Goal: Transaction & Acquisition: Purchase product/service

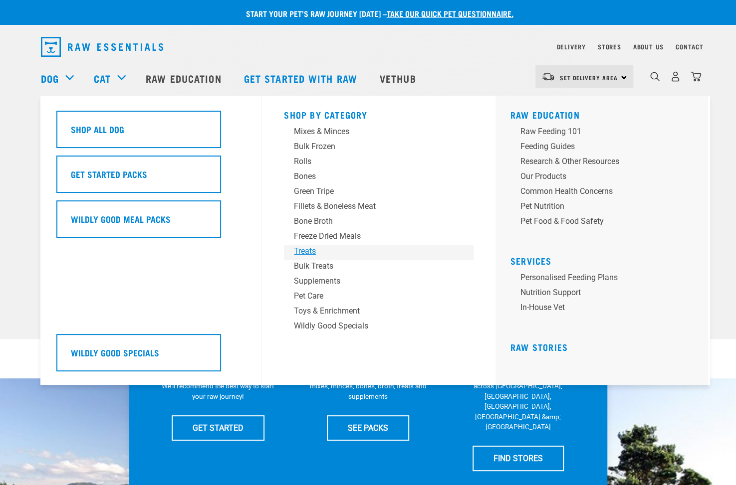
click at [306, 246] on div "Treats" at bounding box center [372, 251] width 156 height 12
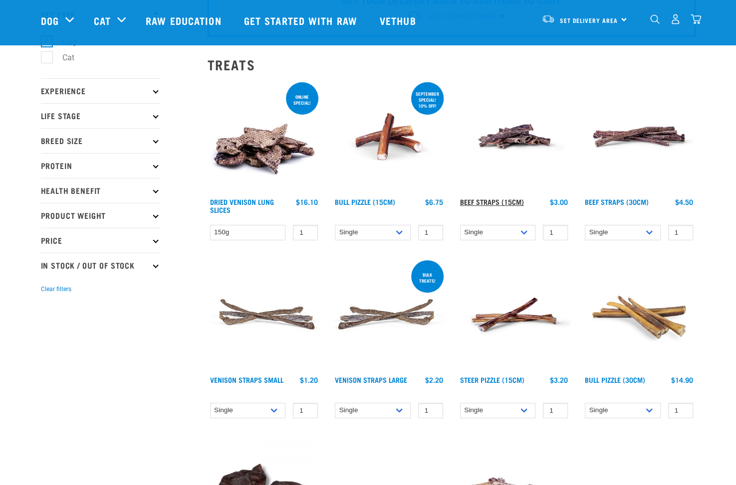
scroll to position [100, 0]
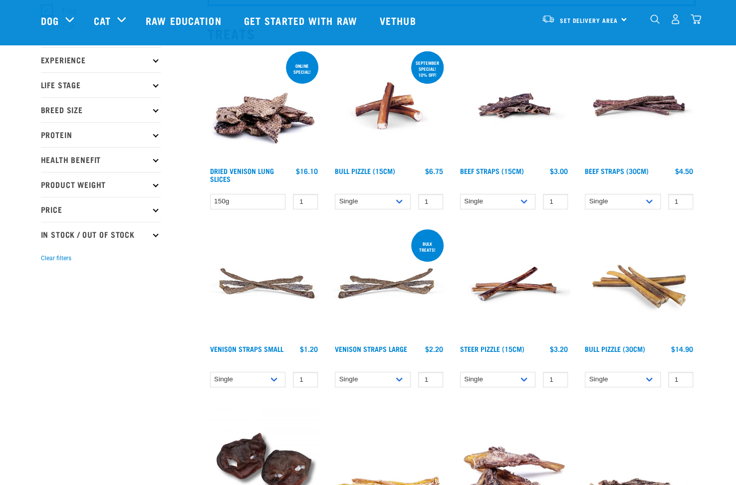
click at [362, 192] on div "ONLINE SPECIAL! September special! 10% off! Bull Pizzle (15cm) 1" at bounding box center [388, 132] width 125 height 178
click at [363, 197] on select "Single 10 per pack 25 per pack" at bounding box center [373, 201] width 76 height 15
click at [335, 194] on select "Single 10 per pack 25 per pack" at bounding box center [373, 201] width 76 height 15
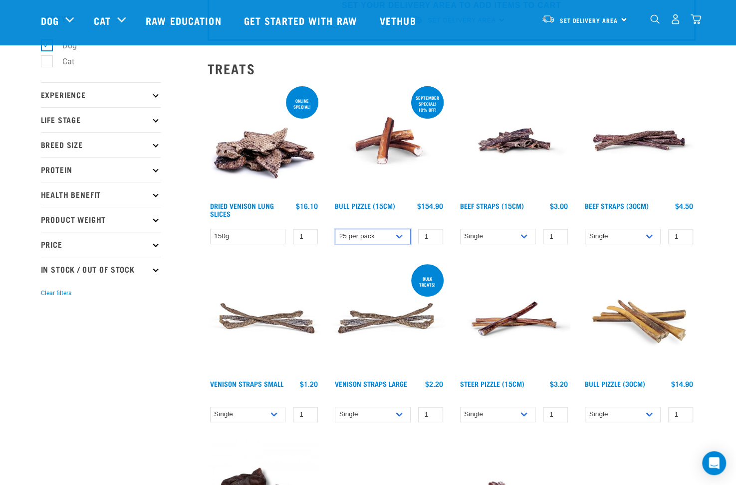
scroll to position [50, 0]
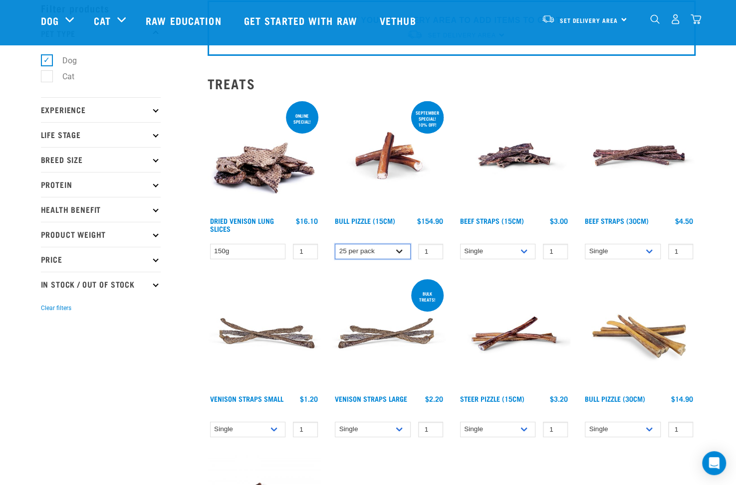
click at [396, 249] on select "Single 10 per pack 25 per pack" at bounding box center [373, 251] width 76 height 15
select select "443099"
click at [335, 244] on select "Single 10 per pack 25 per pack" at bounding box center [373, 251] width 76 height 15
click at [402, 159] on img at bounding box center [388, 155] width 113 height 113
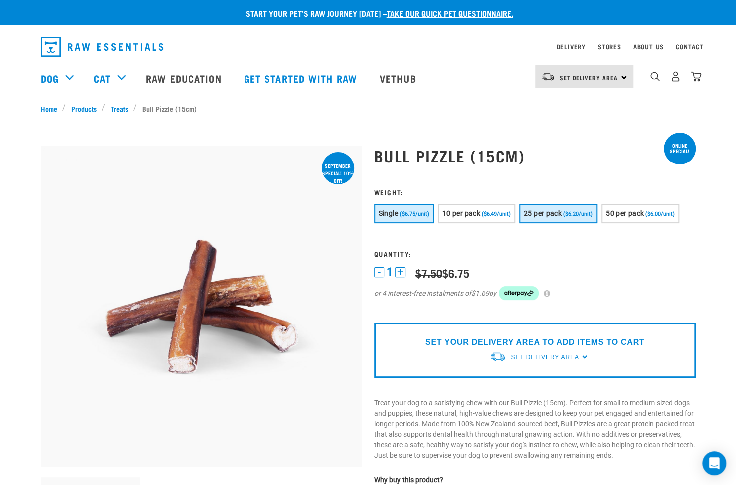
click at [548, 208] on button "25 per pack ($6.20/unit)" at bounding box center [558, 213] width 78 height 19
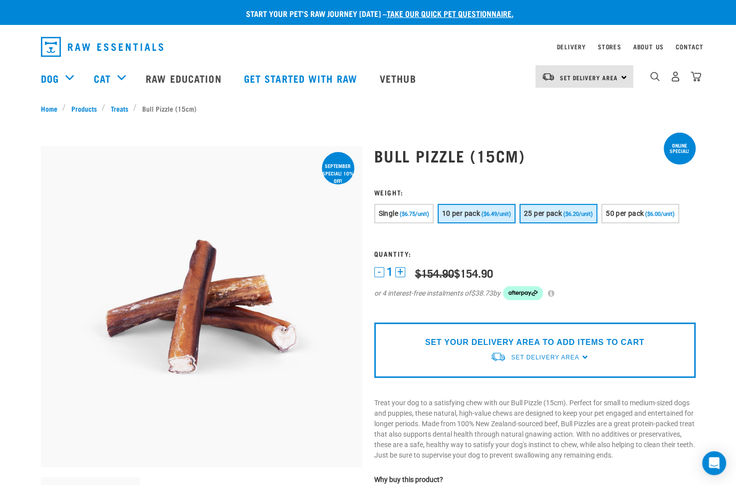
click at [487, 213] on span "($6.49/unit)" at bounding box center [495, 214] width 29 height 6
click at [558, 359] on span "Set Delivery Area" at bounding box center [545, 357] width 68 height 7
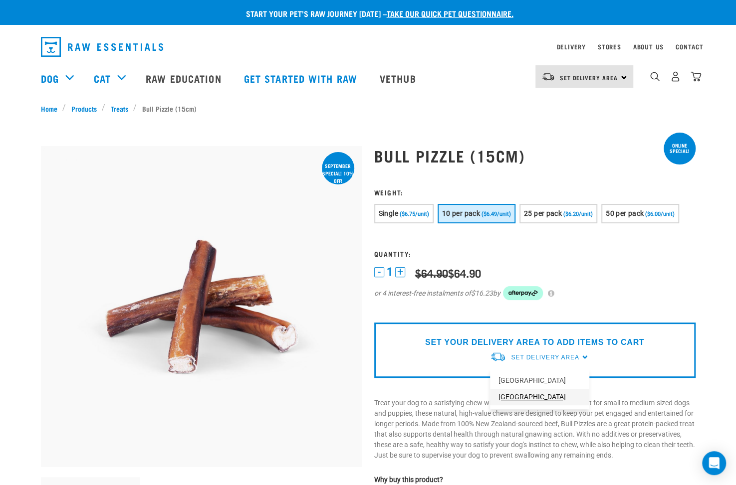
click at [541, 396] on link "[GEOGRAPHIC_DATA]" at bounding box center [539, 397] width 99 height 16
click at [554, 359] on span "Set Delivery Area" at bounding box center [545, 357] width 68 height 7
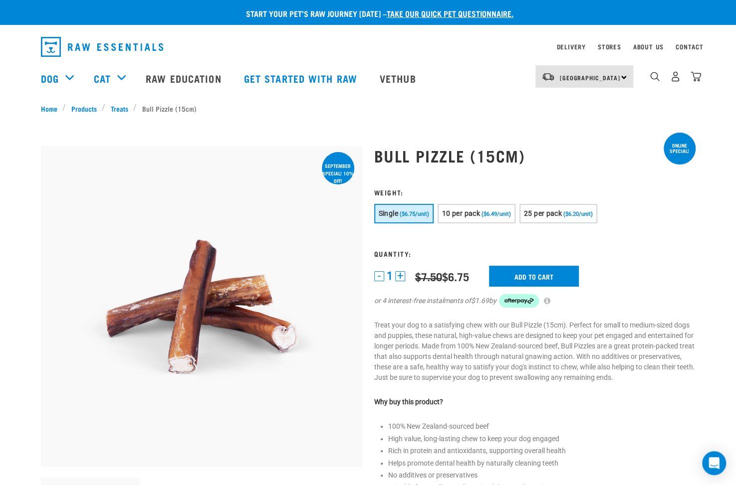
click at [633, 235] on form "1 -" at bounding box center [534, 255] width 321 height 132
click at [462, 217] on span "10 per pack" at bounding box center [461, 214] width 38 height 8
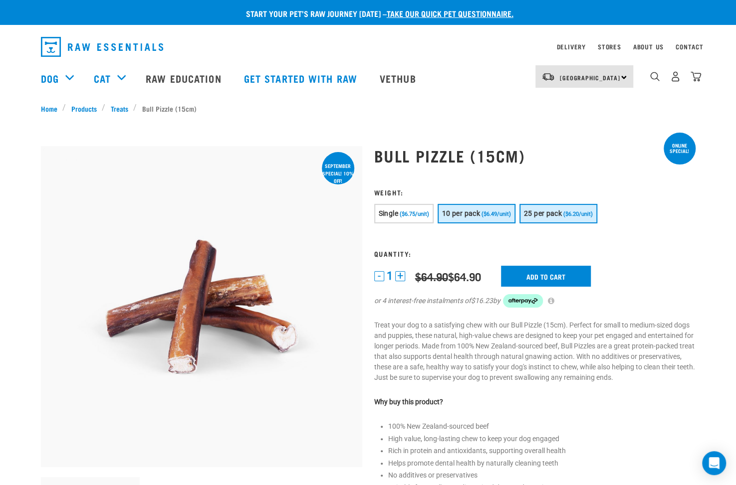
click at [562, 213] on span "25 per pack" at bounding box center [543, 214] width 38 height 8
click at [565, 170] on div "Bull Pizzle (15cm)" at bounding box center [534, 423] width 333 height 580
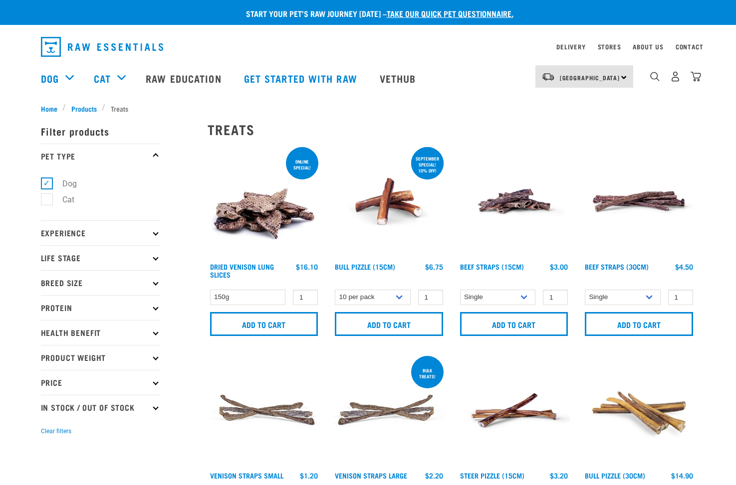
select select "443099"
select select
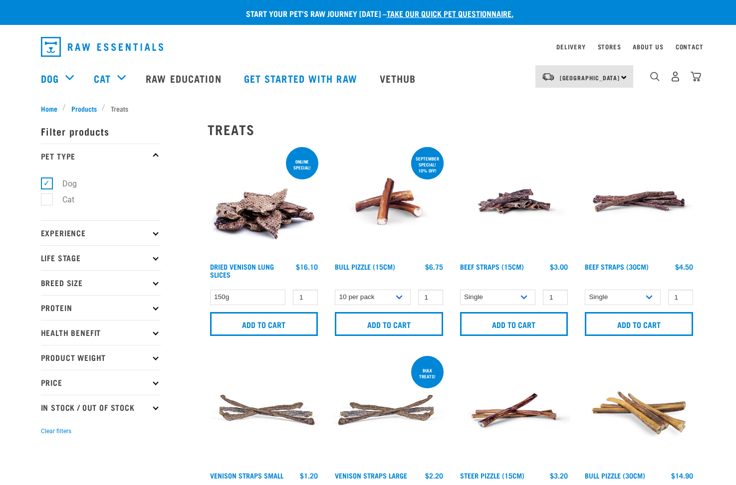
select select
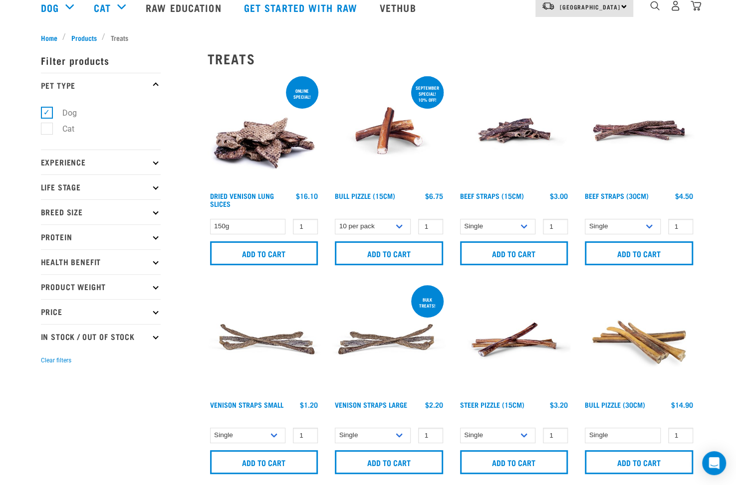
scroll to position [17, 0]
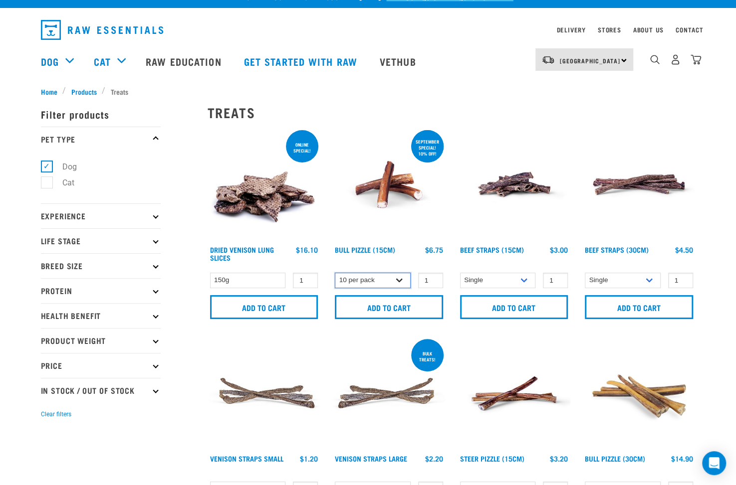
click at [385, 279] on select "Single 10 per pack 25 per pack" at bounding box center [373, 280] width 76 height 15
select select "682000"
click at [335, 273] on select "Single 10 per pack 25 per pack" at bounding box center [373, 280] width 76 height 15
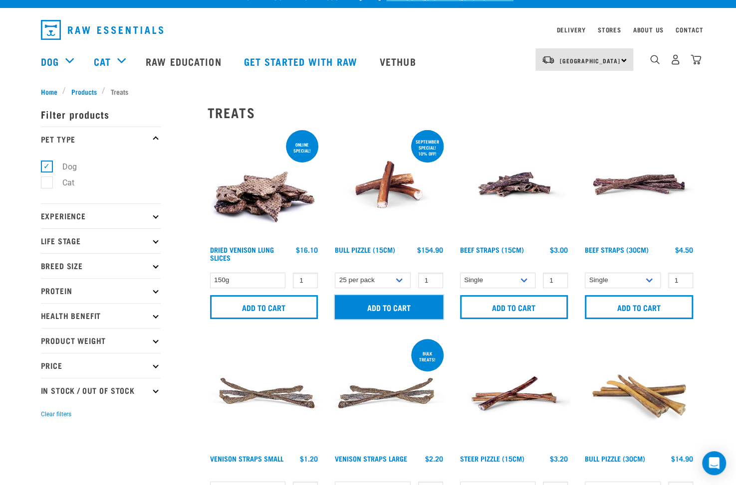
click at [389, 308] on input "Add to cart" at bounding box center [389, 307] width 108 height 24
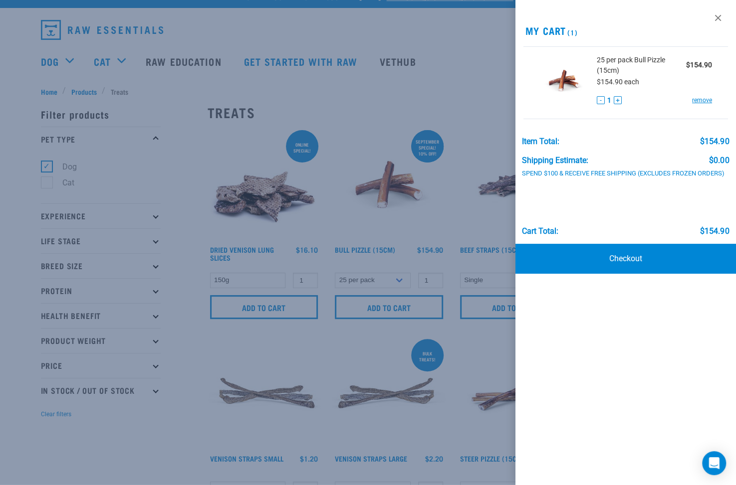
click at [431, 68] on div at bounding box center [368, 242] width 736 height 485
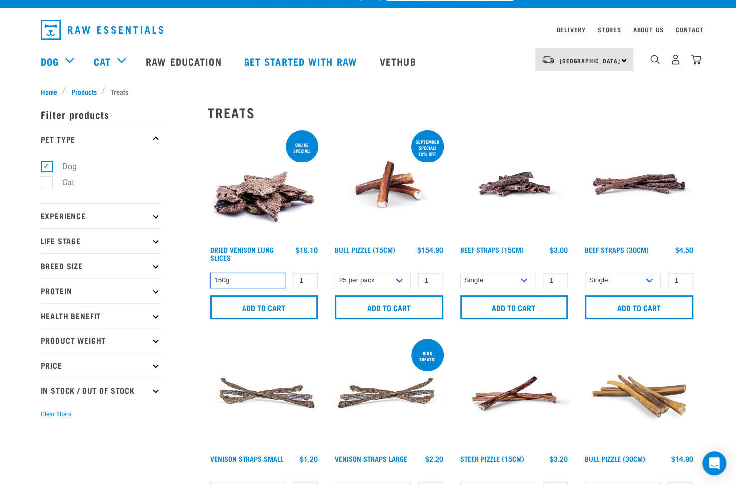
click at [275, 283] on select "150g" at bounding box center [248, 280] width 76 height 15
click at [291, 236] on img at bounding box center [264, 184] width 113 height 113
click at [266, 309] on input "Add to cart" at bounding box center [264, 307] width 108 height 24
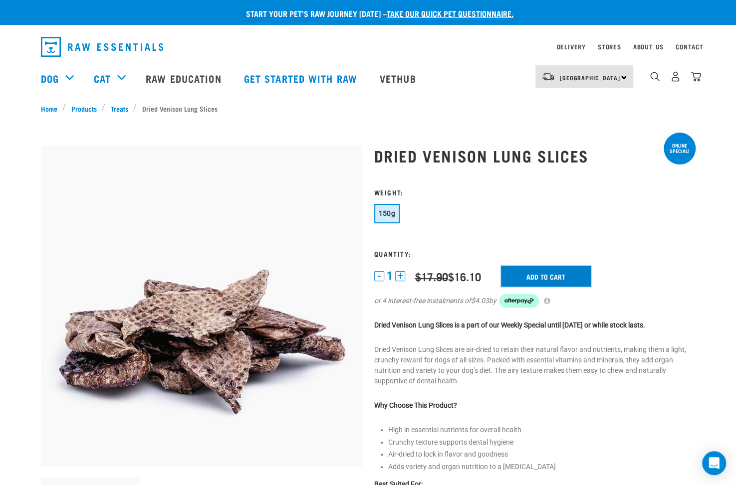
click at [552, 280] on input "Add to cart" at bounding box center [546, 276] width 90 height 21
click at [592, 189] on h3 "Weight:" at bounding box center [534, 192] width 321 height 7
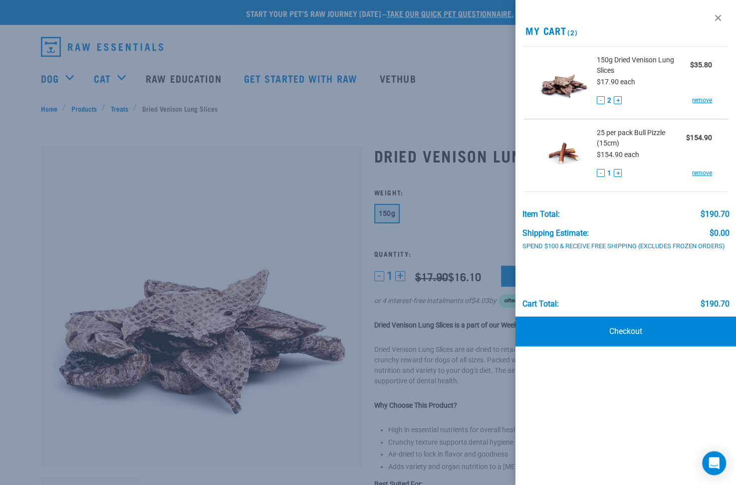
click at [597, 101] on button "-" at bounding box center [601, 100] width 8 height 8
click at [487, 164] on div at bounding box center [368, 242] width 736 height 485
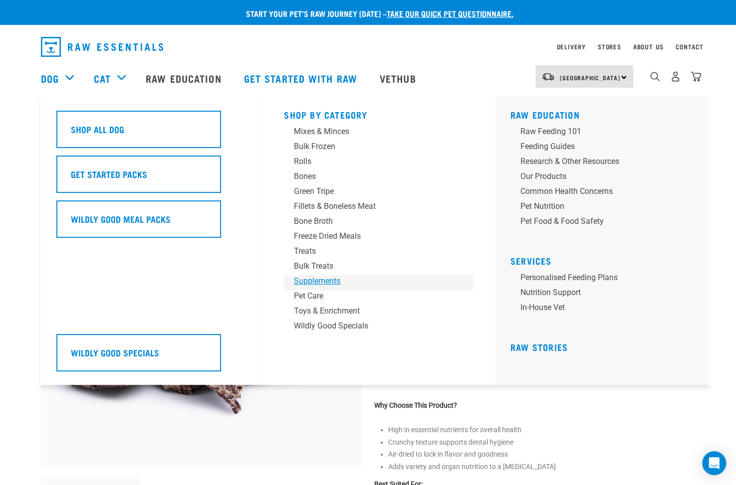
click at [340, 282] on div "Supplements" at bounding box center [372, 281] width 156 height 12
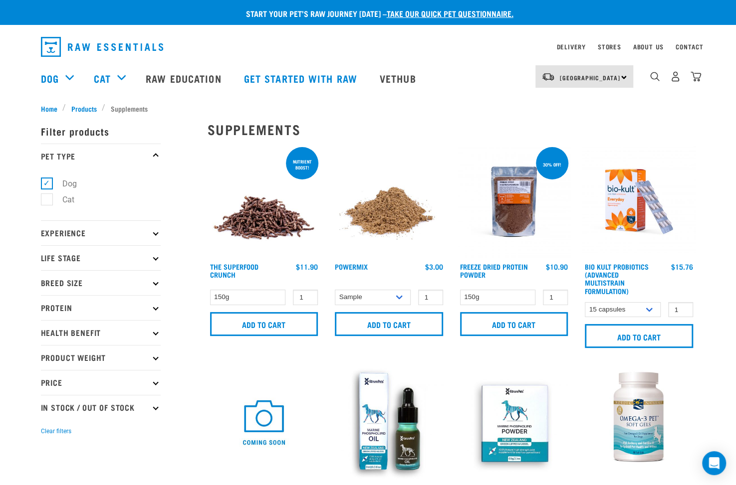
click at [270, 207] on img at bounding box center [264, 201] width 113 height 113
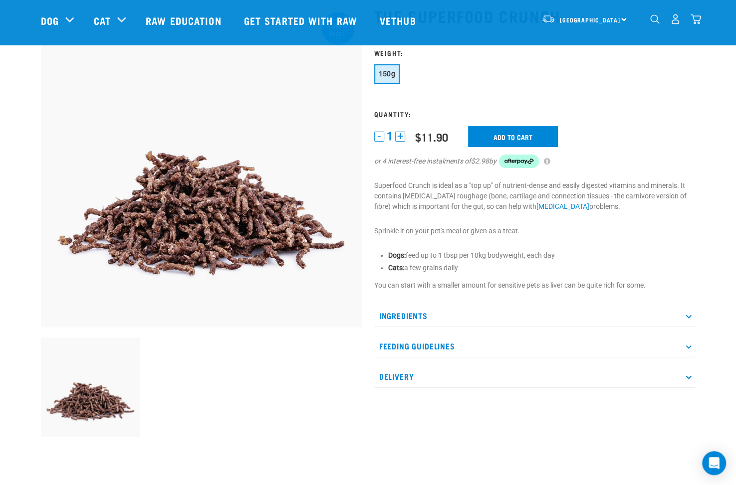
scroll to position [150, 0]
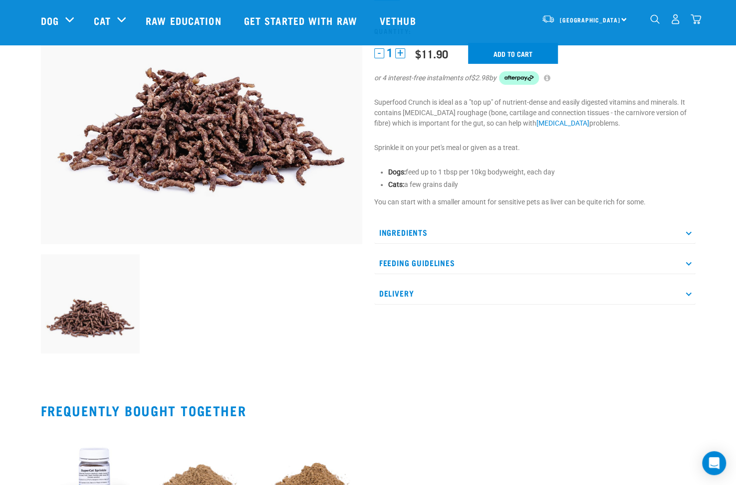
click at [480, 240] on p "Ingredients" at bounding box center [534, 233] width 321 height 22
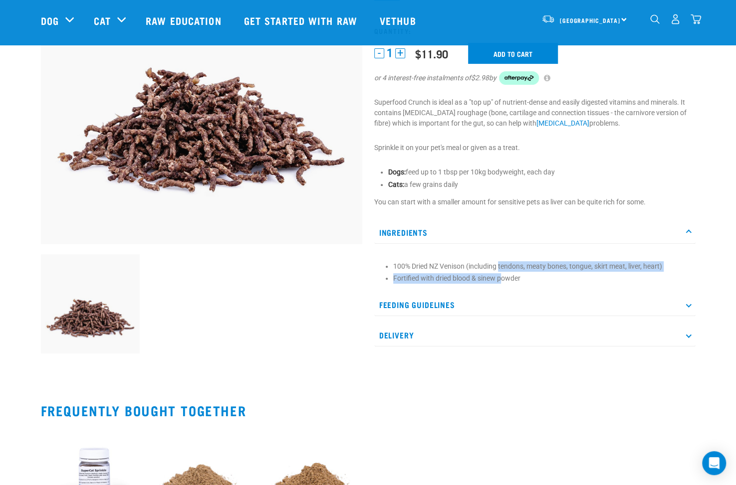
drag, startPoint x: 499, startPoint y: 253, endPoint x: 502, endPoint y: 286, distance: 33.6
click at [502, 286] on div "100% Dried NZ Venison (including tendons, meaty bones, tongue, skirt meat, live…" at bounding box center [534, 269] width 321 height 40
click at [541, 263] on li "100% Dried NZ Venison (including tendons, meaty bones, tongue, skirt meat, live…" at bounding box center [541, 266] width 297 height 10
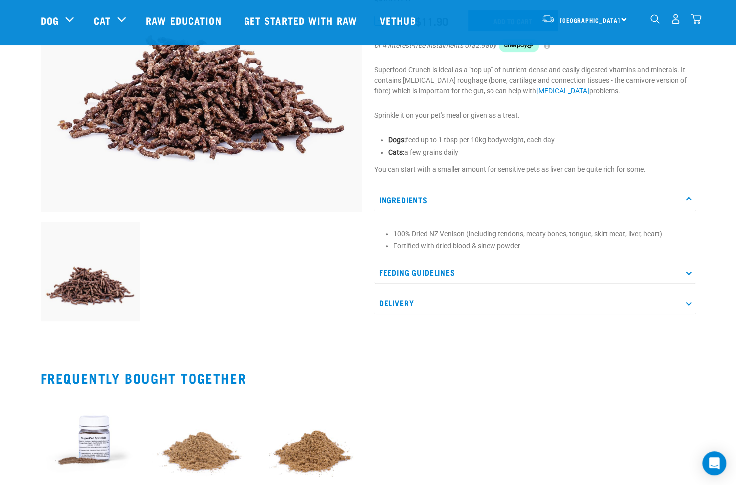
scroll to position [249, 0]
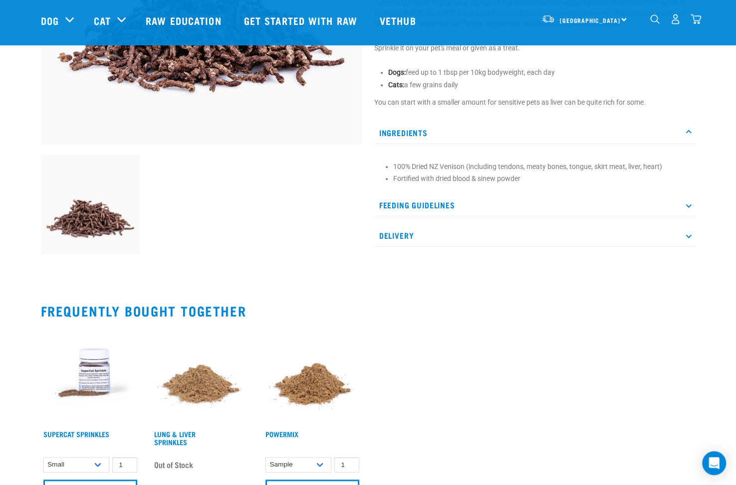
click at [310, 384] on img at bounding box center [312, 375] width 99 height 99
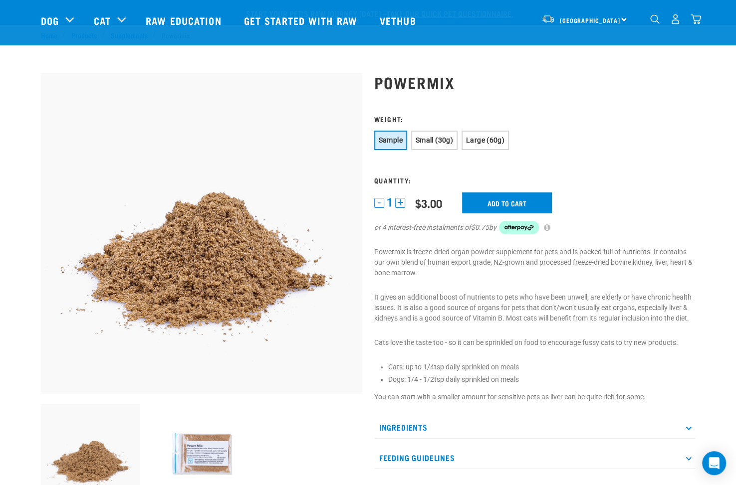
scroll to position [150, 0]
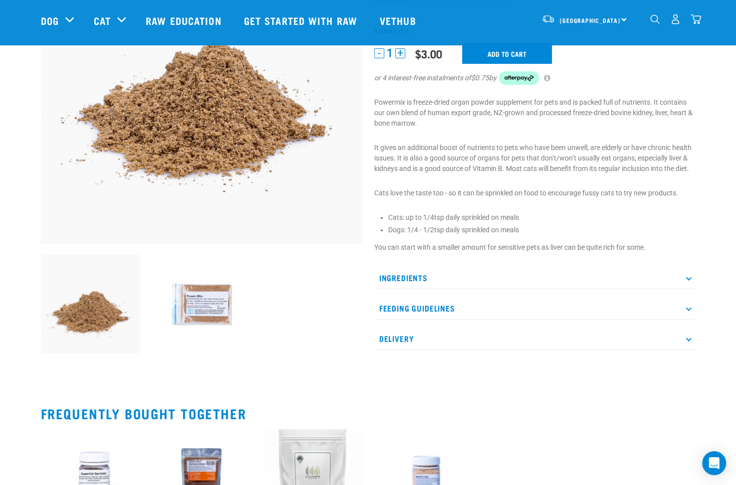
click at [472, 275] on p "Ingredients" at bounding box center [534, 278] width 321 height 22
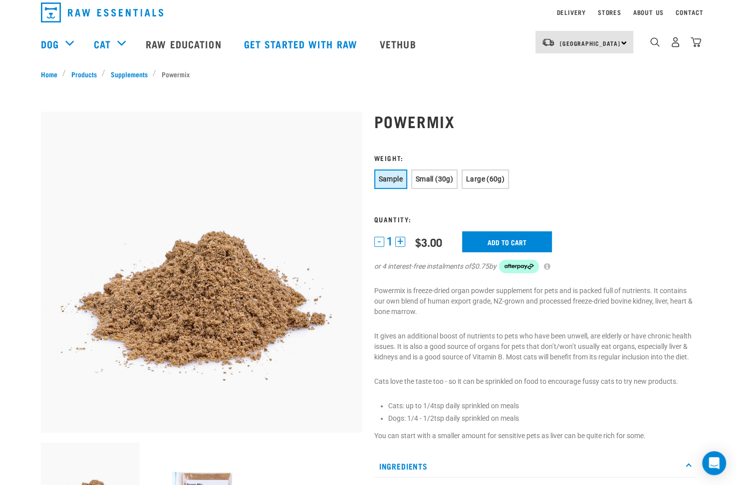
scroll to position [0, 0]
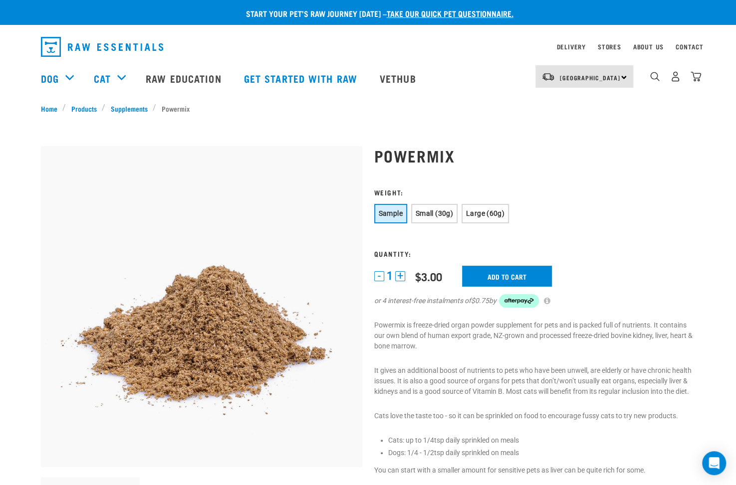
click at [702, 77] on div "[GEOGRAPHIC_DATA] [GEOGRAPHIC_DATA] [GEOGRAPHIC_DATA] Dog Shop All Dog Get Star…" at bounding box center [368, 78] width 671 height 40
click at [692, 82] on img "dropdown navigation" at bounding box center [696, 76] width 10 height 10
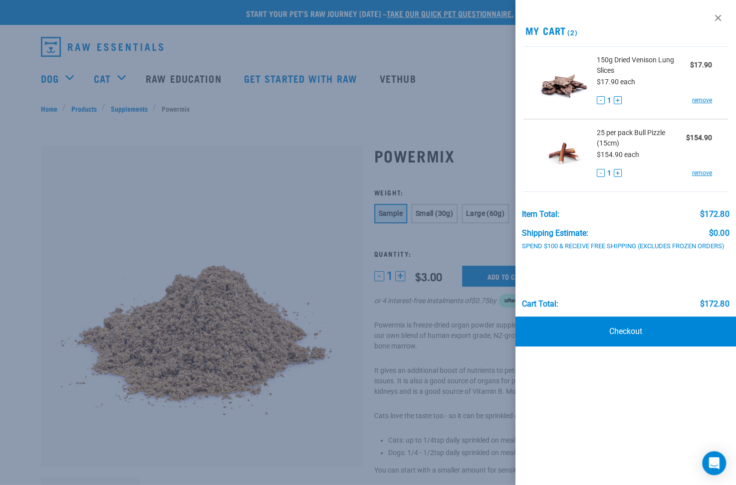
click at [429, 124] on div at bounding box center [368, 242] width 736 height 485
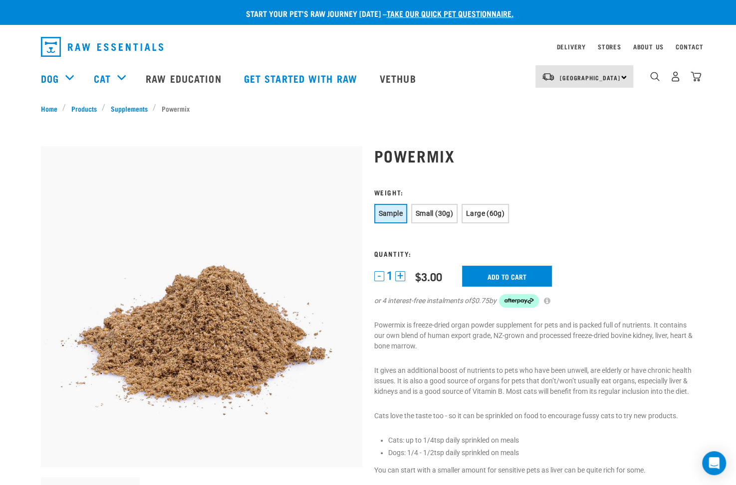
click at [613, 80] on div "[GEOGRAPHIC_DATA] [GEOGRAPHIC_DATA]" at bounding box center [584, 76] width 98 height 22
click at [579, 109] on link "[GEOGRAPHIC_DATA]" at bounding box center [583, 105] width 96 height 22
click at [668, 83] on div "2" at bounding box center [675, 76] width 51 height 22
click at [671, 82] on img "dropdown navigation" at bounding box center [675, 76] width 10 height 10
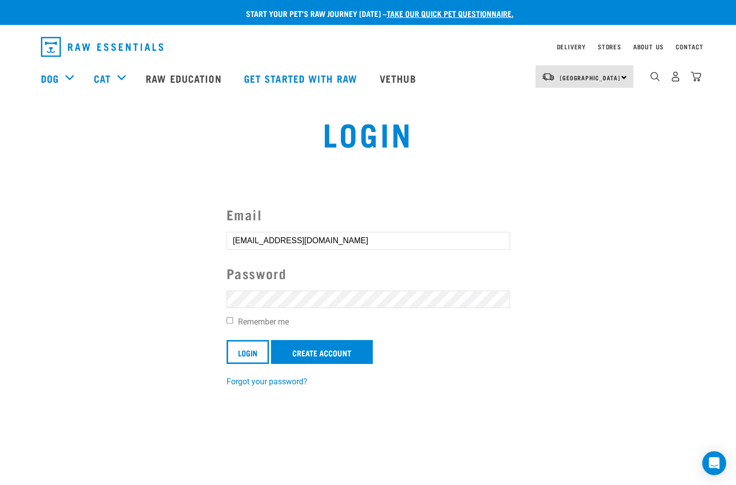
click at [254, 320] on label "Remember me" at bounding box center [368, 322] width 283 height 12
click at [233, 320] on input "Remember me" at bounding box center [230, 320] width 6 height 6
checkbox input "true"
click at [255, 351] on input "Login" at bounding box center [248, 352] width 42 height 24
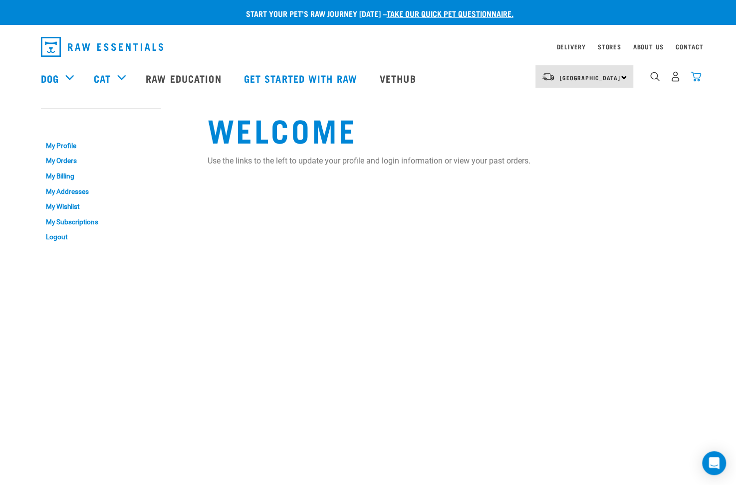
click at [699, 79] on img "dropdown navigation" at bounding box center [696, 76] width 10 height 10
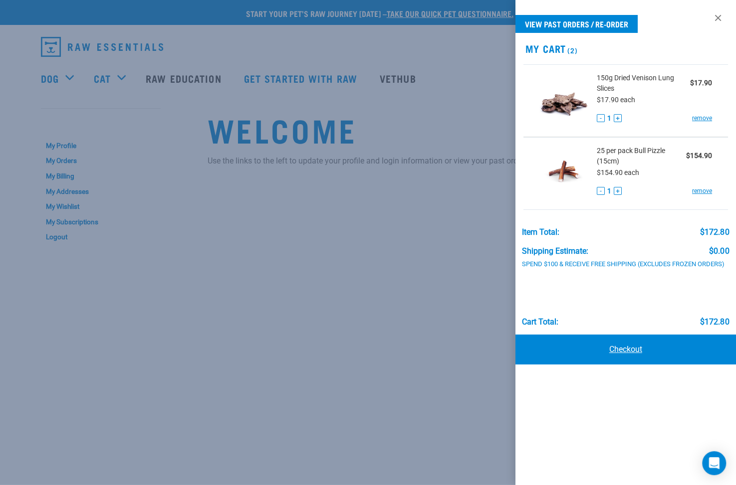
click at [634, 352] on link "Checkout" at bounding box center [625, 350] width 221 height 30
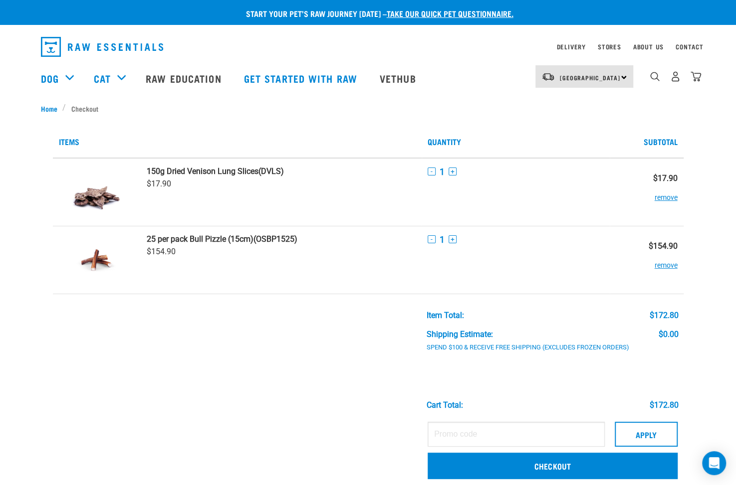
scroll to position [150, 0]
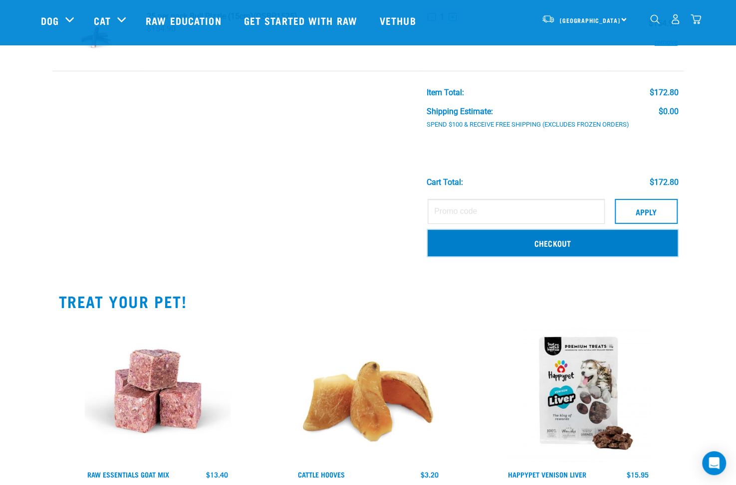
click at [587, 239] on link "Checkout" at bounding box center [553, 243] width 250 height 26
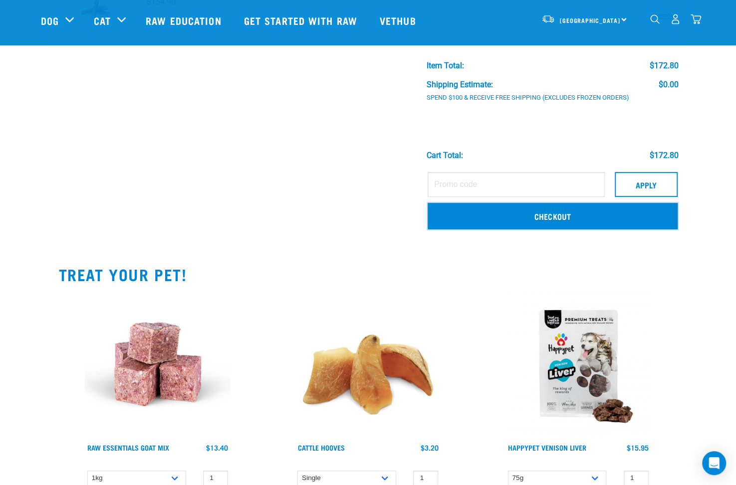
scroll to position [200, 0]
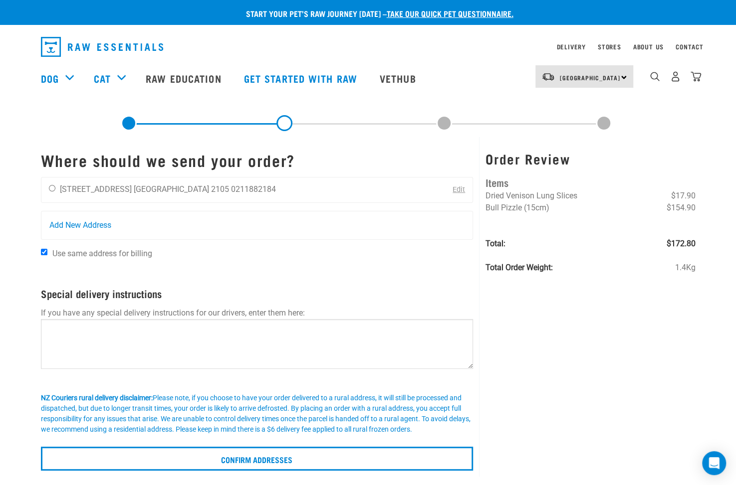
click at [288, 194] on div "[PERSON_NAME] [STREET_ADDRESS] [GEOGRAPHIC_DATA] 2105 0211882184 Edit" at bounding box center [257, 190] width 433 height 26
click at [49, 185] on input "radio" at bounding box center [52, 188] width 6 height 6
radio input "true"
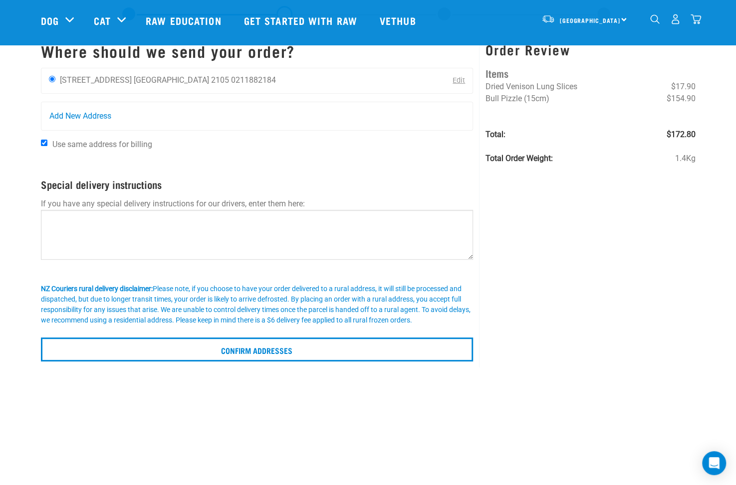
scroll to position [50, 0]
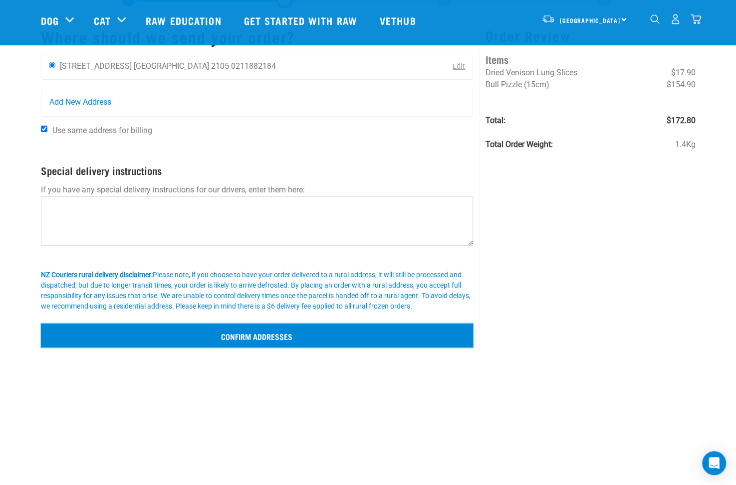
click at [266, 341] on input "Confirm addresses" at bounding box center [257, 336] width 433 height 24
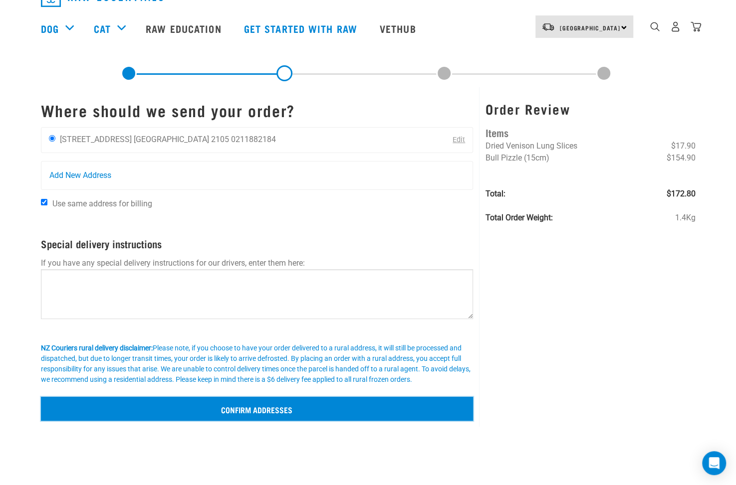
scroll to position [0, 0]
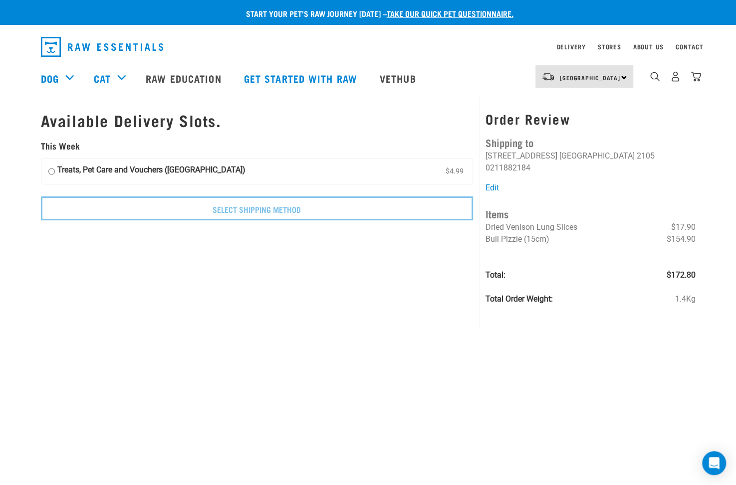
click at [128, 174] on strong "Treats, Pet Care and Vouchers ([GEOGRAPHIC_DATA])" at bounding box center [151, 171] width 188 height 15
click at [55, 174] on input "Treats, Pet Care and Vouchers ([GEOGRAPHIC_DATA]) $4.99" at bounding box center [51, 171] width 6 height 15
radio input "true"
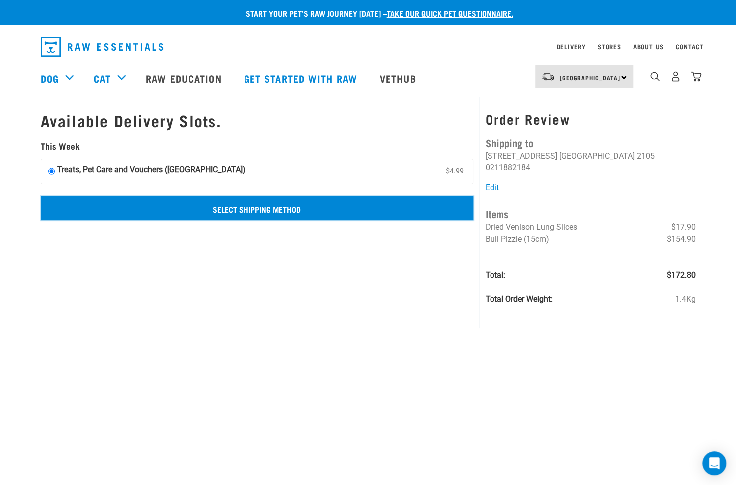
click at [284, 209] on input "Select Shipping Method" at bounding box center [257, 209] width 433 height 24
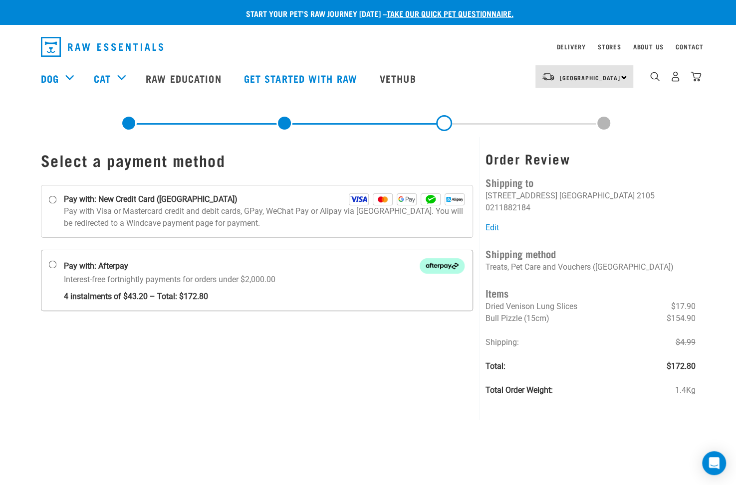
click at [66, 264] on strong "Pay with: Afterpay" at bounding box center [96, 266] width 64 height 12
click at [56, 264] on input "Pay with: Afterpay Interest-free fortnightly payments for orders under $2,000.00" at bounding box center [52, 265] width 8 height 8
radio input "true"
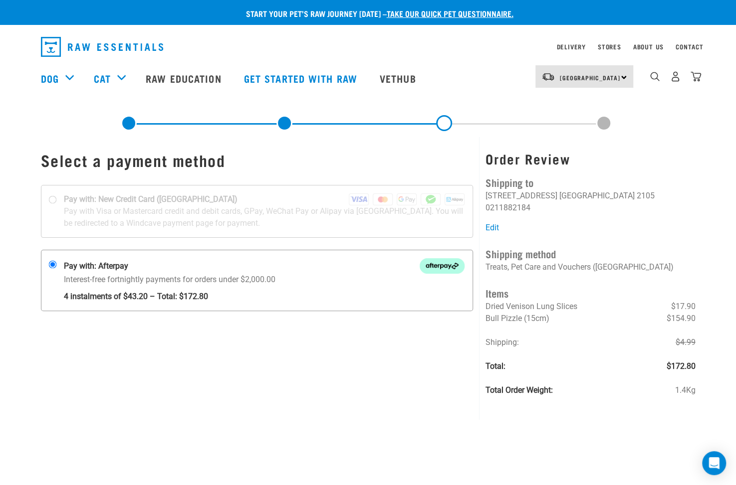
click at [459, 264] on img at bounding box center [442, 265] width 45 height 15
click at [56, 264] on input "Pay with: Afterpay Interest-free fortnightly payments for orders under $2,000.00" at bounding box center [52, 265] width 8 height 8
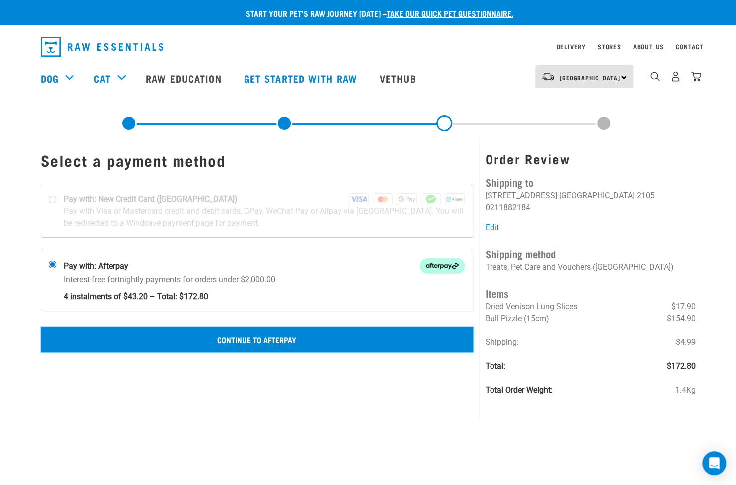
click at [302, 330] on button "Continue to Afterpay" at bounding box center [257, 339] width 433 height 25
click at [290, 339] on button "Confirm Payment" at bounding box center [257, 339] width 433 height 25
